Goal: Find specific page/section: Find specific page/section

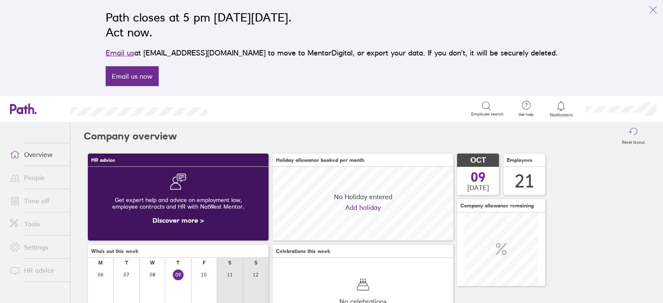
scroll to position [73, 180]
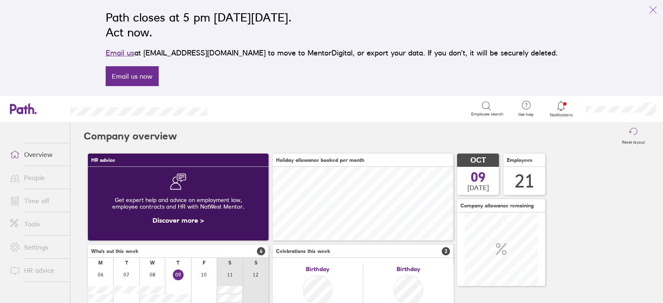
click at [30, 181] on link "People" at bounding box center [36, 177] width 67 height 17
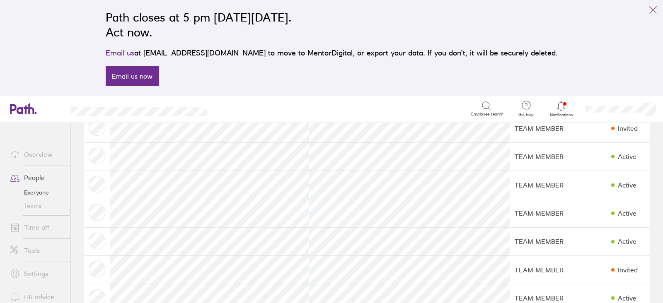
scroll to position [452, 0]
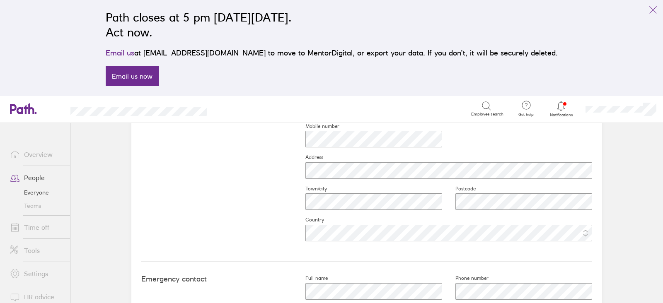
scroll to position [406, 0]
